Goal: Find specific page/section: Find specific page/section

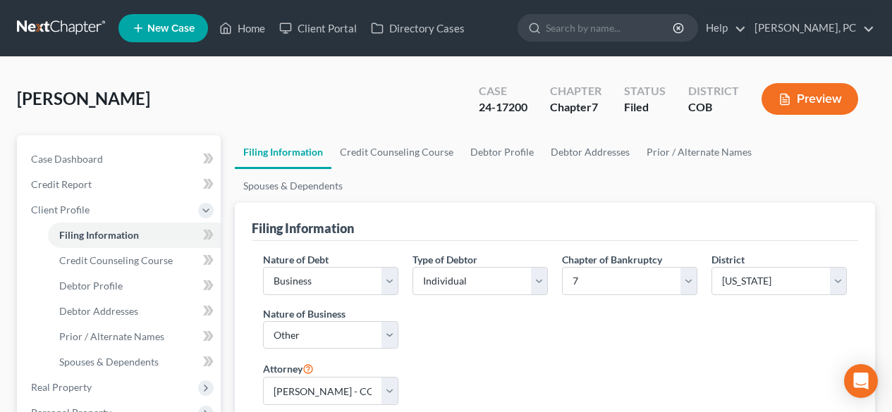
select select "0"
select select "3"
select select "0"
select select "11"
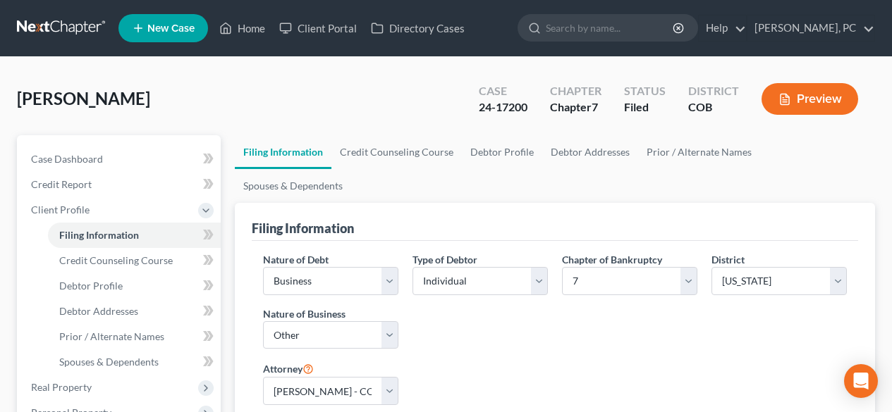
select select "0"
select select "5"
click at [251, 29] on link "Home" at bounding box center [242, 28] width 60 height 25
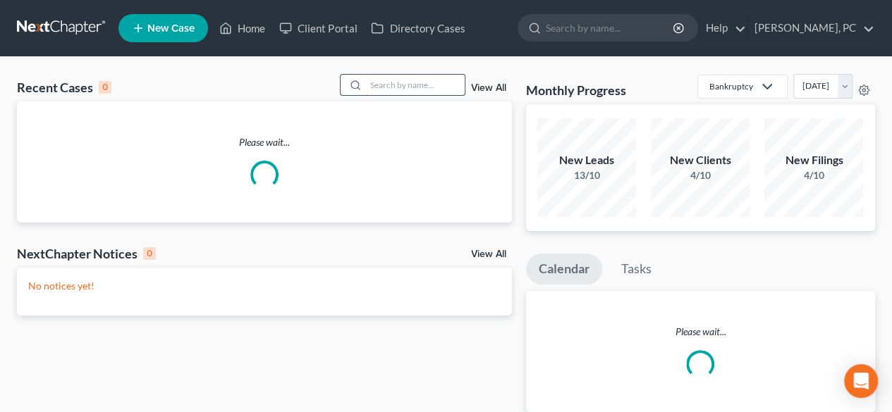
click at [400, 83] on input "search" at bounding box center [415, 85] width 99 height 20
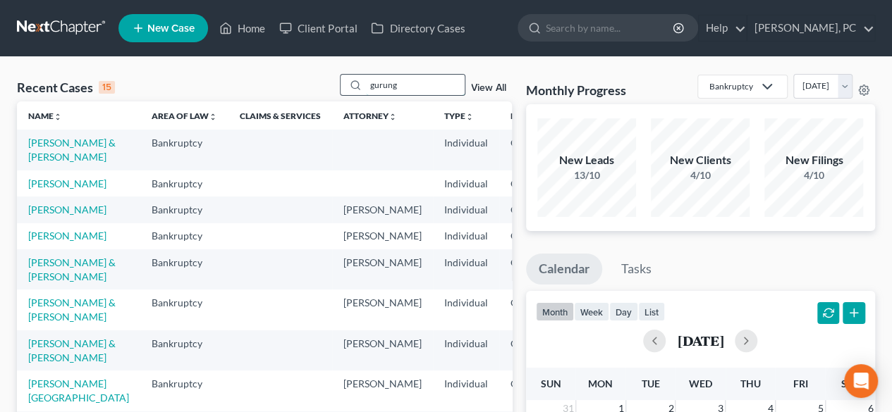
type input "gurung"
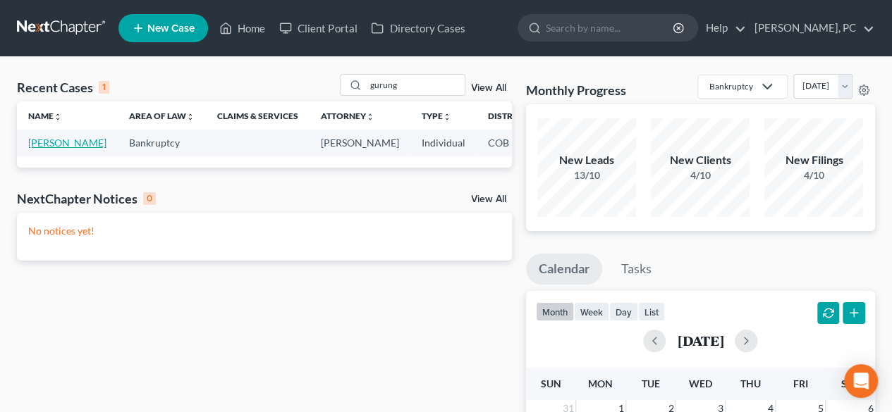
click at [46, 149] on link "[PERSON_NAME]" at bounding box center [67, 143] width 78 height 12
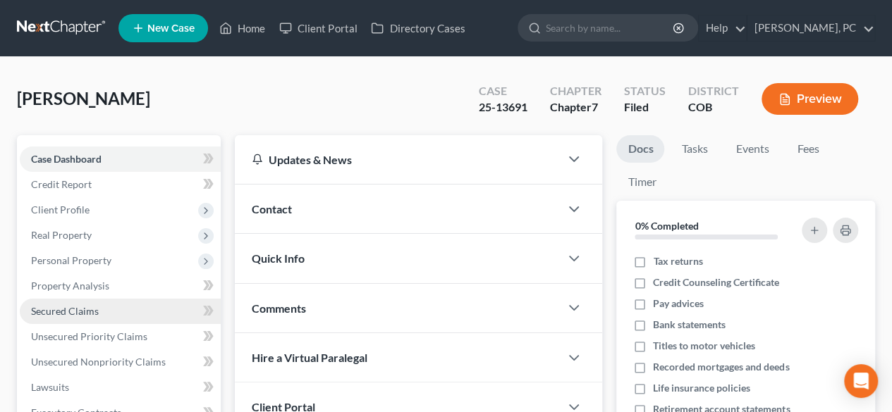
click at [68, 316] on link "Secured Claims" at bounding box center [120, 311] width 201 height 25
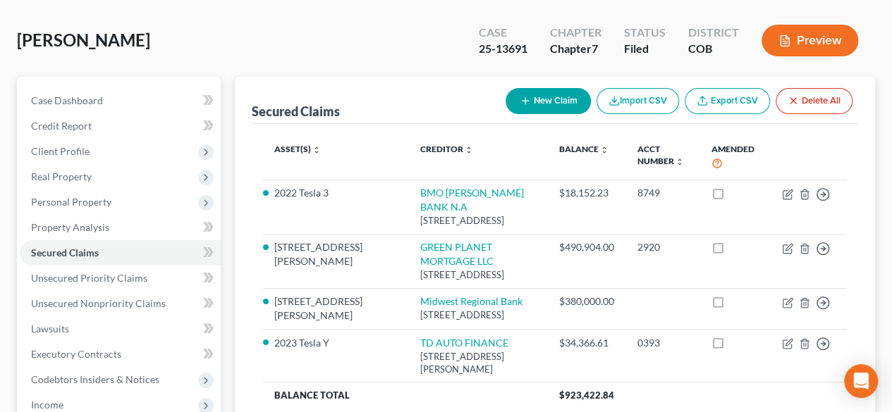
scroll to position [62, 0]
